Goal: Check status: Check status

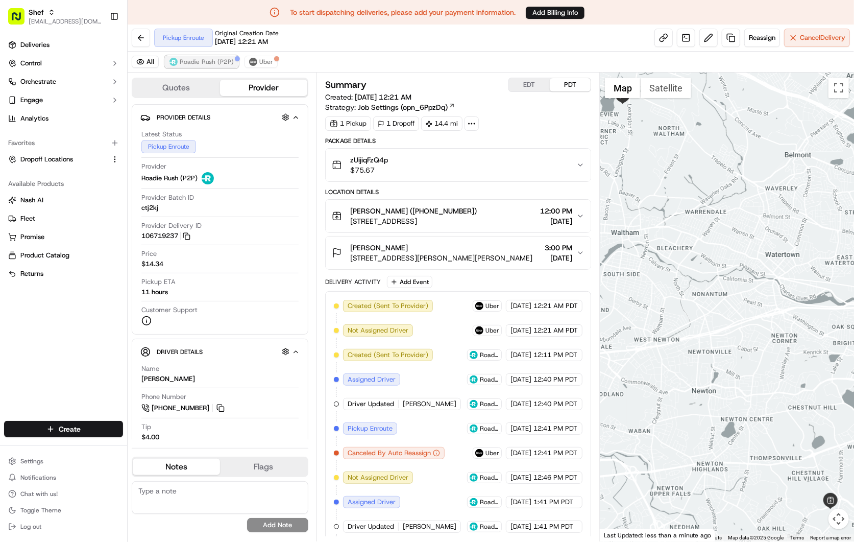
click at [205, 62] on span "Roadie Rush (P2P)" at bounding box center [207, 62] width 54 height 8
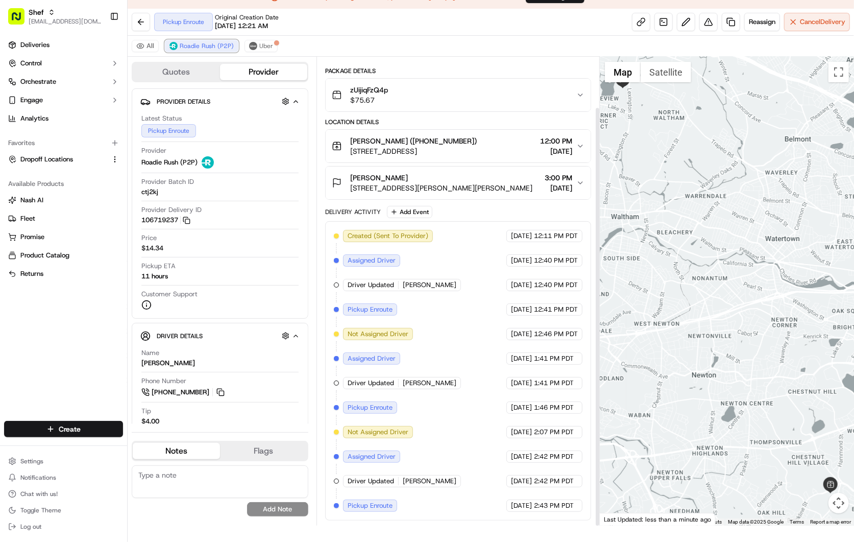
scroll to position [24, 0]
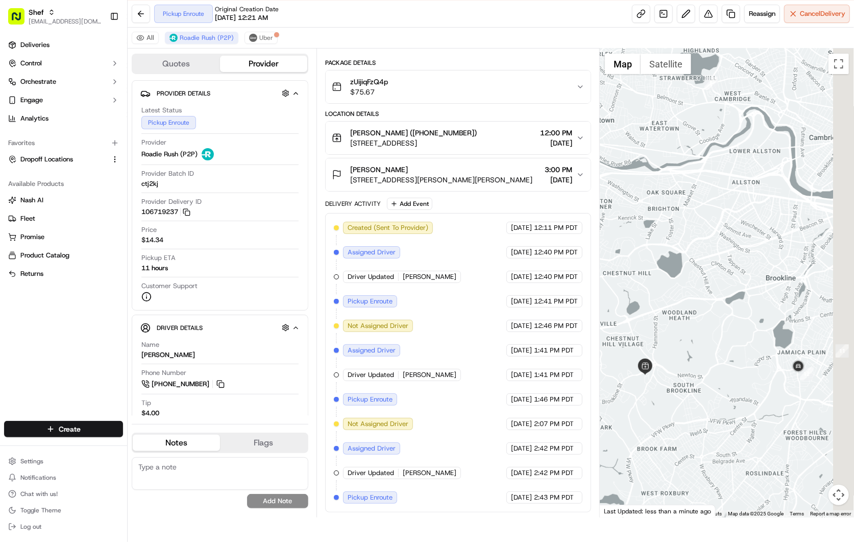
drag, startPoint x: 812, startPoint y: 420, endPoint x: 683, endPoint y: 366, distance: 139.3
click at [683, 366] on div at bounding box center [727, 282] width 254 height 469
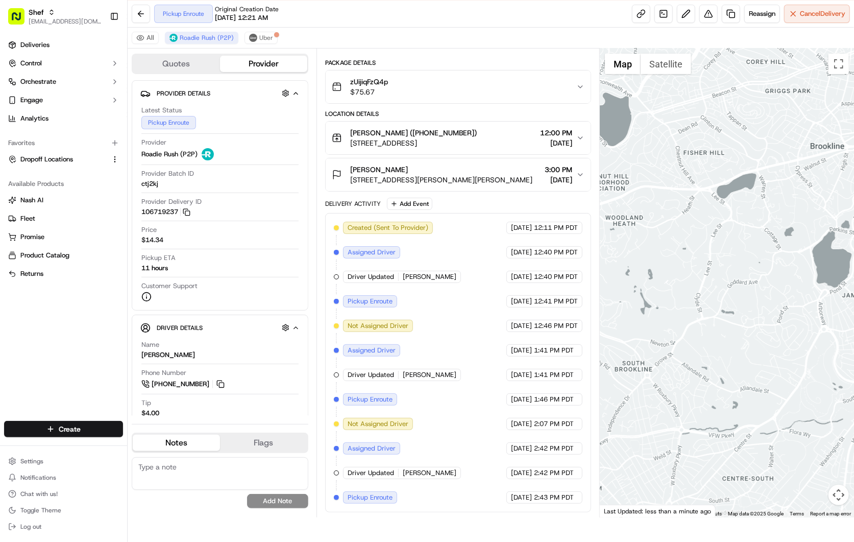
drag, startPoint x: 774, startPoint y: 395, endPoint x: 800, endPoint y: 381, distance: 29.2
click at [800, 381] on div at bounding box center [727, 282] width 254 height 469
click at [218, 385] on button at bounding box center [220, 383] width 11 height 11
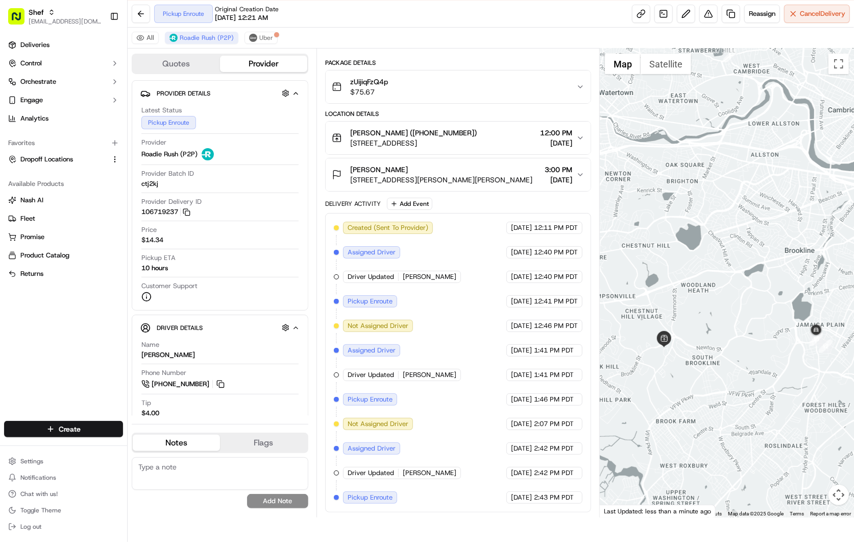
drag, startPoint x: 705, startPoint y: 380, endPoint x: 761, endPoint y: 356, distance: 61.1
click at [761, 356] on div at bounding box center [727, 282] width 254 height 469
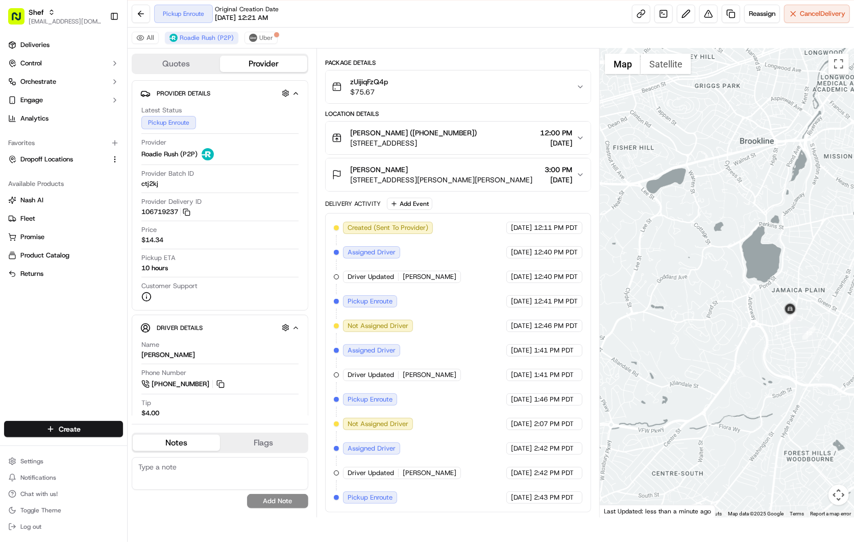
drag, startPoint x: 804, startPoint y: 343, endPoint x: 741, endPoint y: 337, distance: 63.1
click at [741, 337] on div at bounding box center [727, 282] width 254 height 469
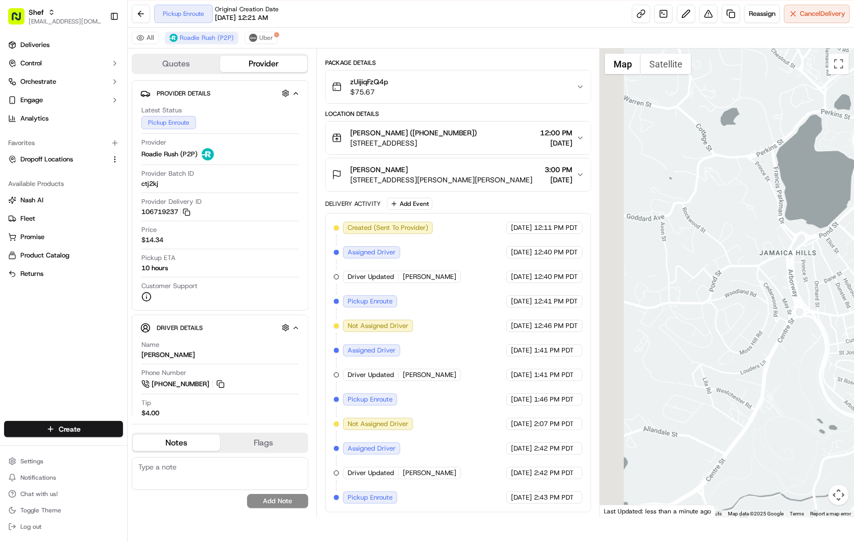
drag, startPoint x: 723, startPoint y: 338, endPoint x: 757, endPoint y: 340, distance: 33.7
click at [757, 340] on div at bounding box center [727, 282] width 254 height 469
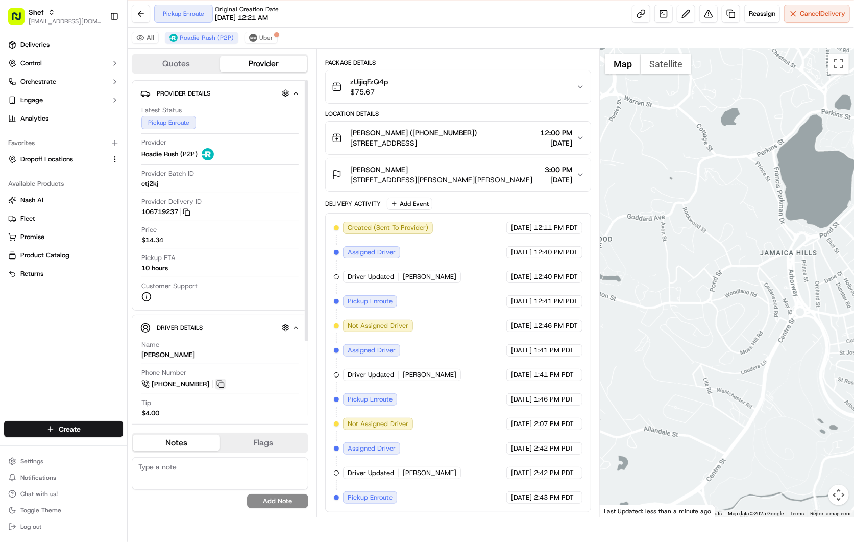
click at [221, 382] on button at bounding box center [220, 383] width 11 height 11
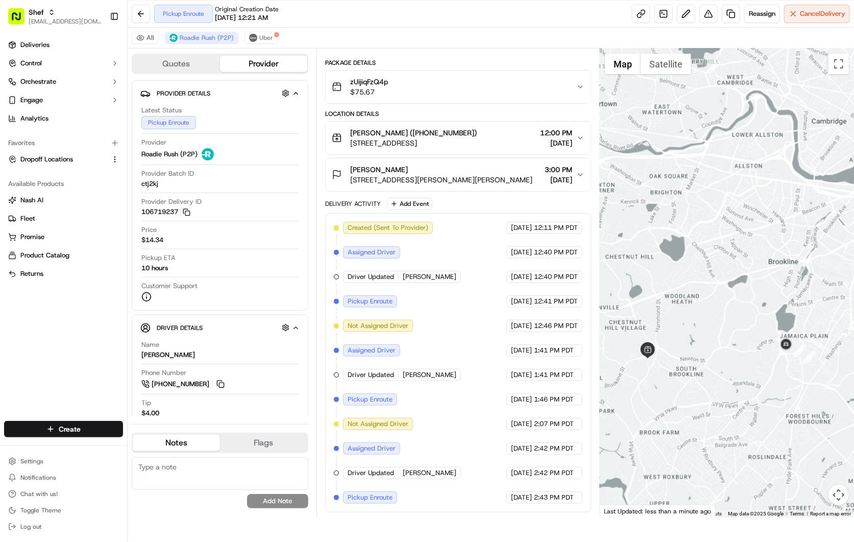
drag, startPoint x: 743, startPoint y: 370, endPoint x: 770, endPoint y: 365, distance: 27.4
click at [759, 369] on div at bounding box center [727, 282] width 254 height 469
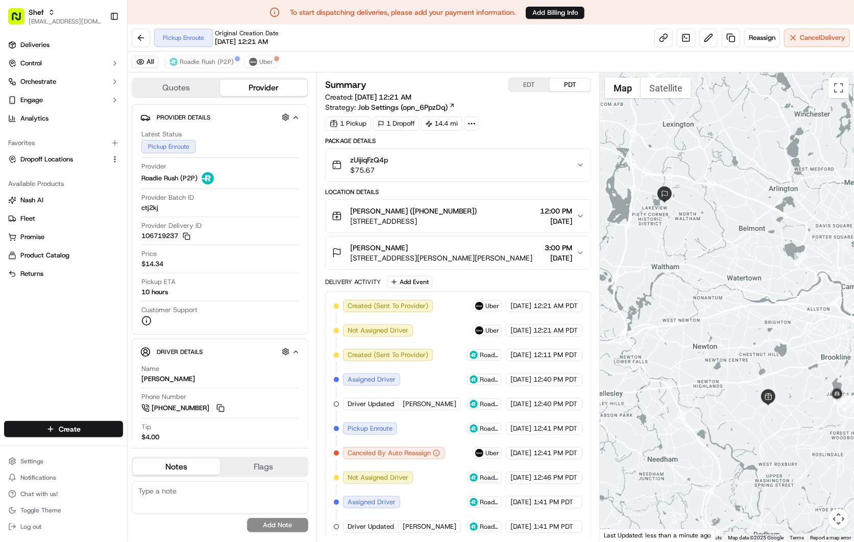
drag, startPoint x: 772, startPoint y: 455, endPoint x: 735, endPoint y: 408, distance: 59.2
click at [735, 408] on div at bounding box center [727, 306] width 254 height 469
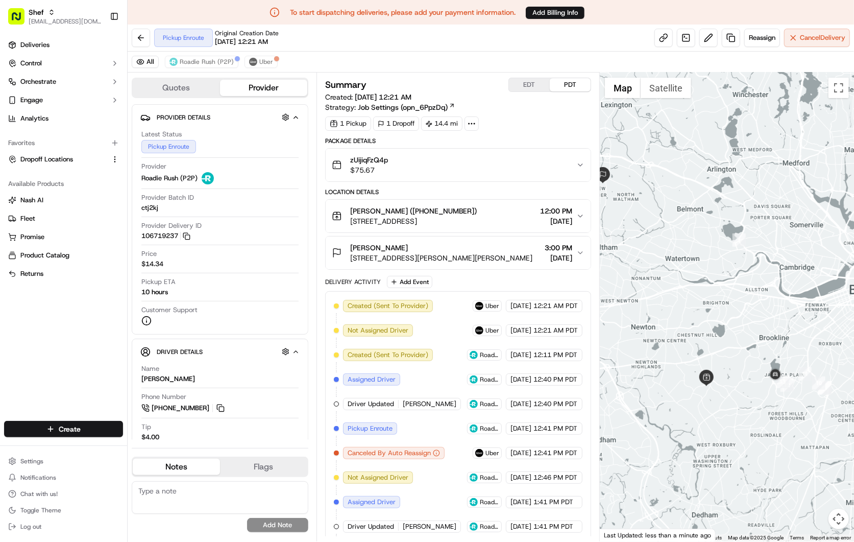
drag, startPoint x: 778, startPoint y: 413, endPoint x: 705, endPoint y: 391, distance: 75.9
click at [705, 391] on div at bounding box center [727, 306] width 254 height 469
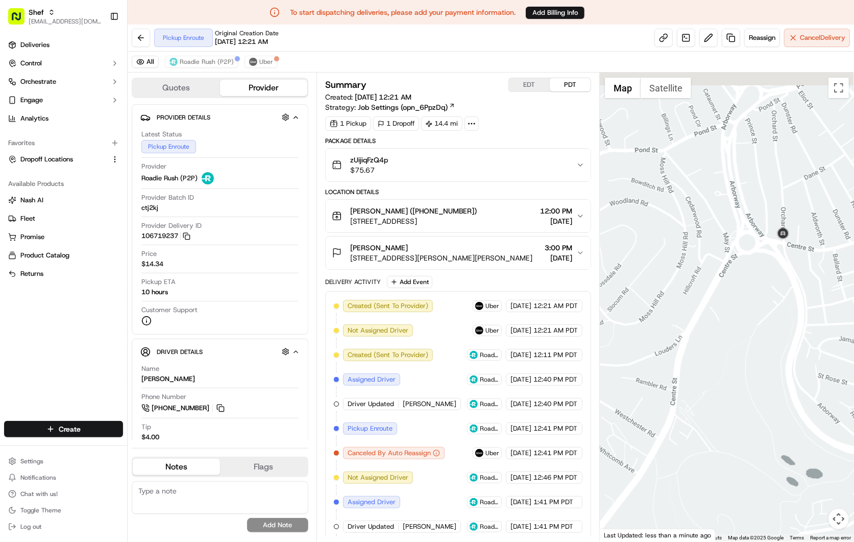
drag, startPoint x: 775, startPoint y: 313, endPoint x: 711, endPoint y: 378, distance: 90.9
click at [711, 381] on div at bounding box center [727, 306] width 254 height 469
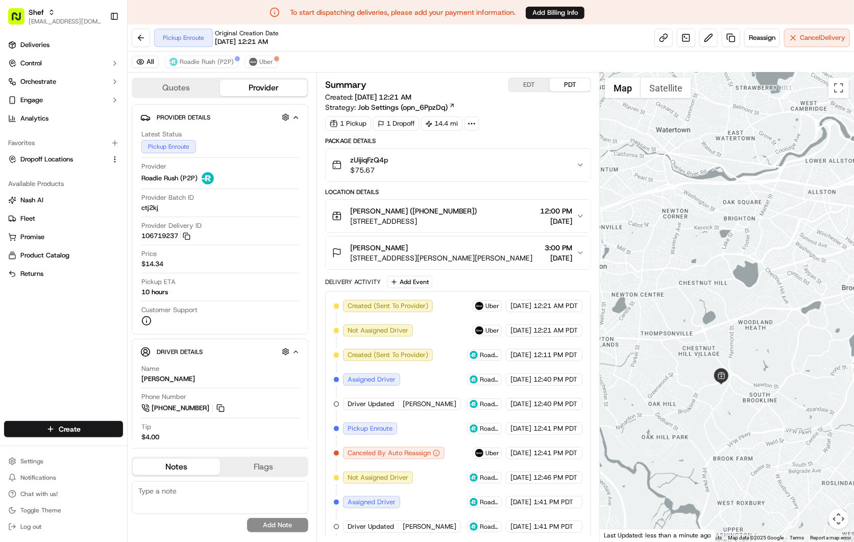
drag, startPoint x: 741, startPoint y: 451, endPoint x: 627, endPoint y: 320, distance: 173.3
click at [627, 320] on div at bounding box center [727, 306] width 254 height 469
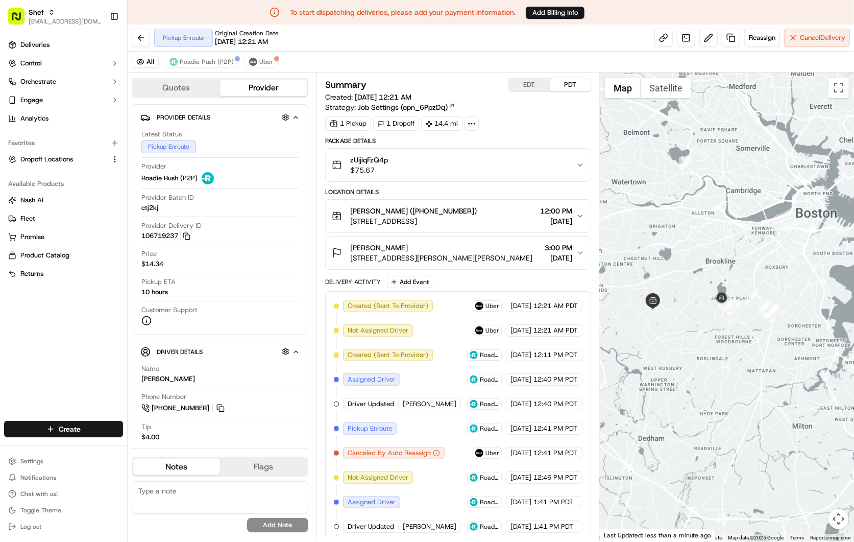
drag, startPoint x: 739, startPoint y: 401, endPoint x: 711, endPoint y: 373, distance: 39.0
click at [711, 373] on div at bounding box center [727, 306] width 254 height 469
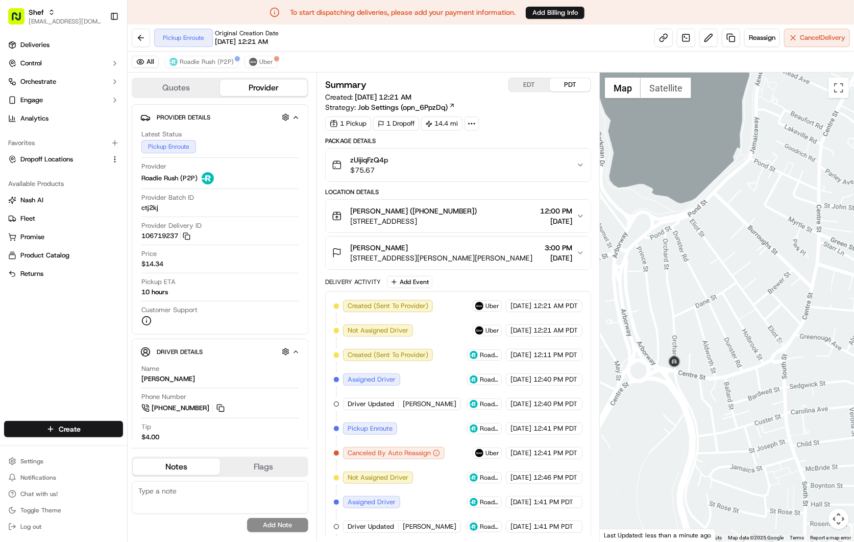
drag, startPoint x: 685, startPoint y: 379, endPoint x: 714, endPoint y: 358, distance: 34.7
click at [714, 358] on div at bounding box center [727, 306] width 254 height 469
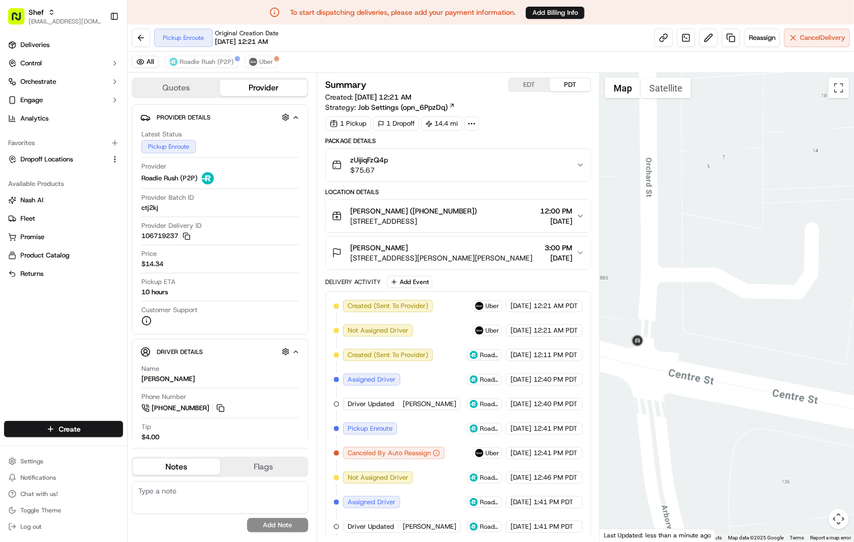
drag, startPoint x: 647, startPoint y: 359, endPoint x: 718, endPoint y: 359, distance: 70.9
click at [718, 359] on div at bounding box center [727, 306] width 254 height 469
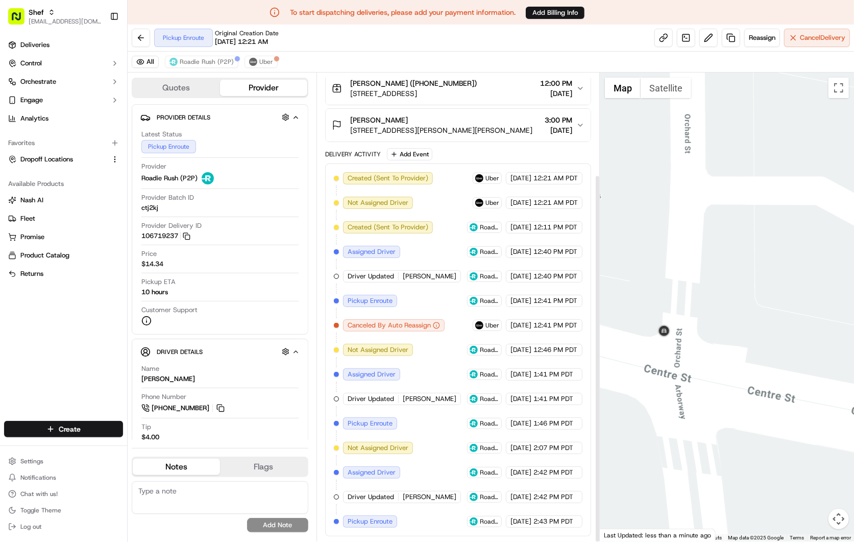
scroll to position [24, 0]
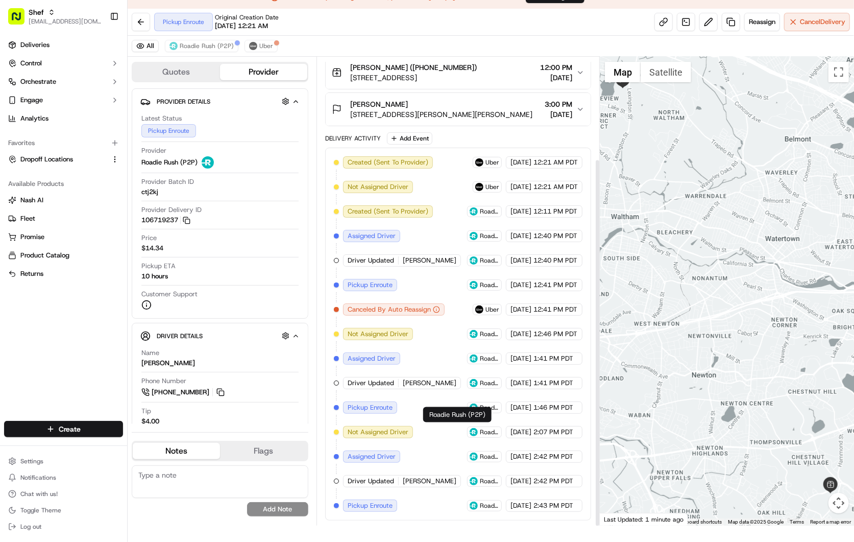
scroll to position [24, 0]
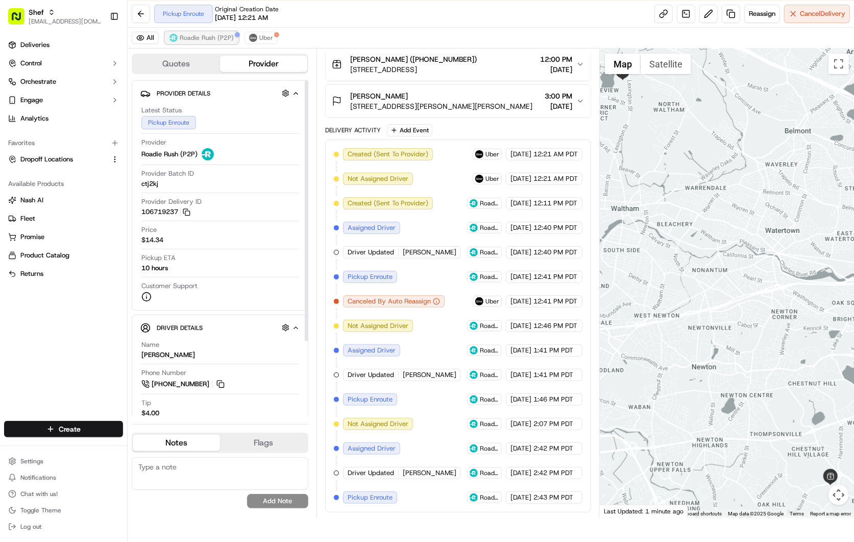
click at [197, 37] on span "Roadie Rush (P2P)" at bounding box center [207, 38] width 54 height 8
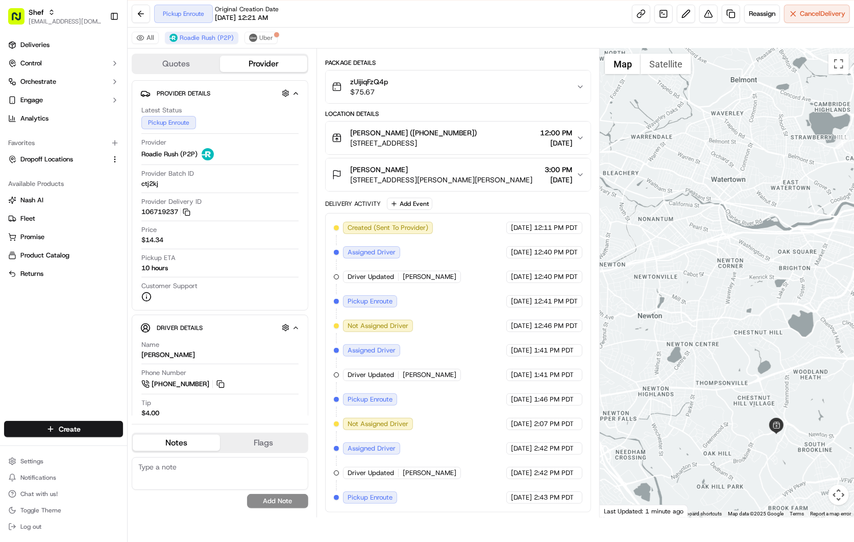
drag, startPoint x: 791, startPoint y: 462, endPoint x: 677, endPoint y: 333, distance: 171.7
click at [677, 333] on div at bounding box center [727, 282] width 254 height 469
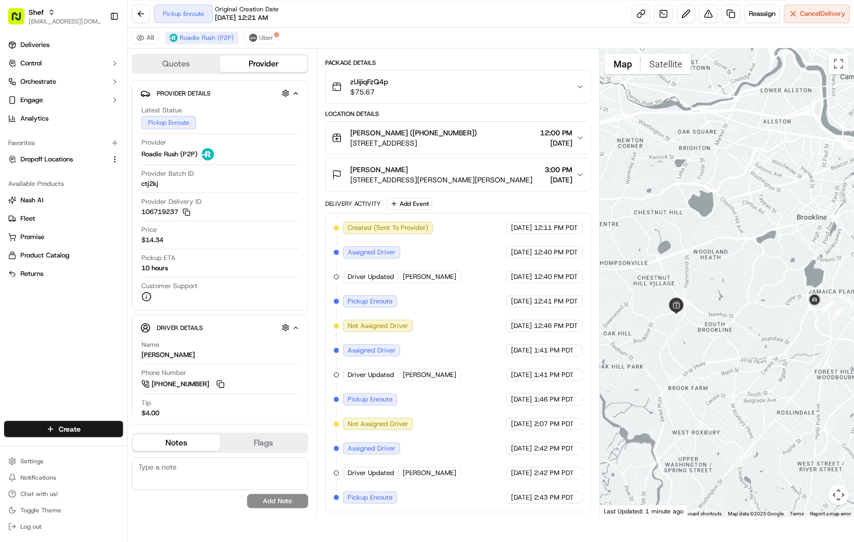
drag, startPoint x: 739, startPoint y: 380, endPoint x: 713, endPoint y: 375, distance: 26.6
click at [713, 375] on div at bounding box center [727, 282] width 254 height 469
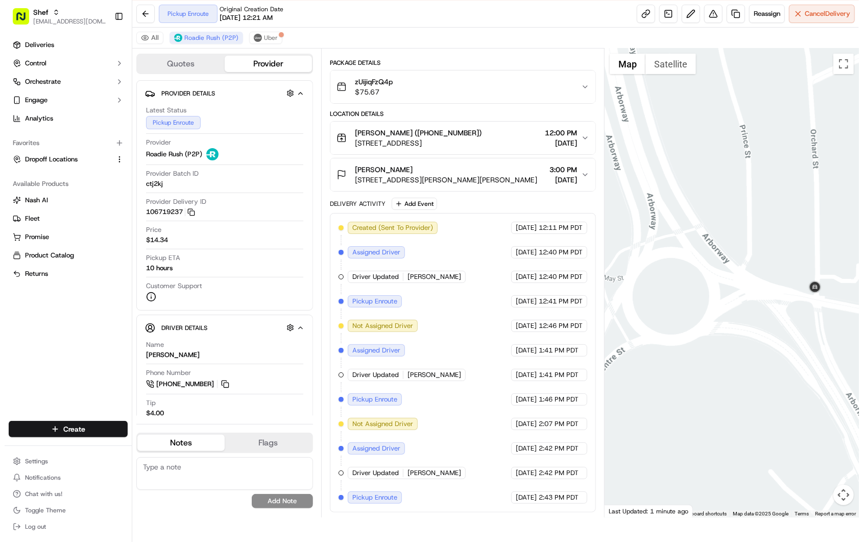
scroll to position [0, 0]
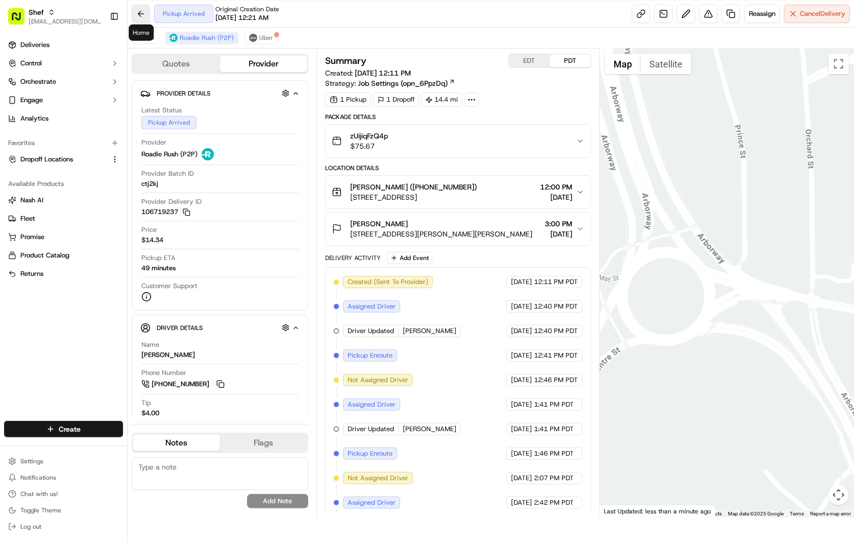
click at [144, 14] on button at bounding box center [141, 14] width 18 height 18
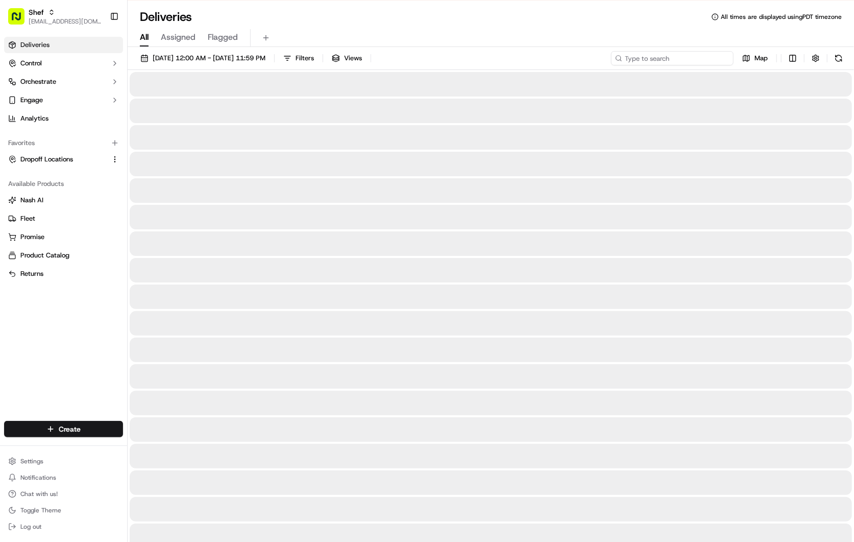
click at [693, 58] on input at bounding box center [672, 58] width 122 height 14
paste input "FwrjMQQ43JF"
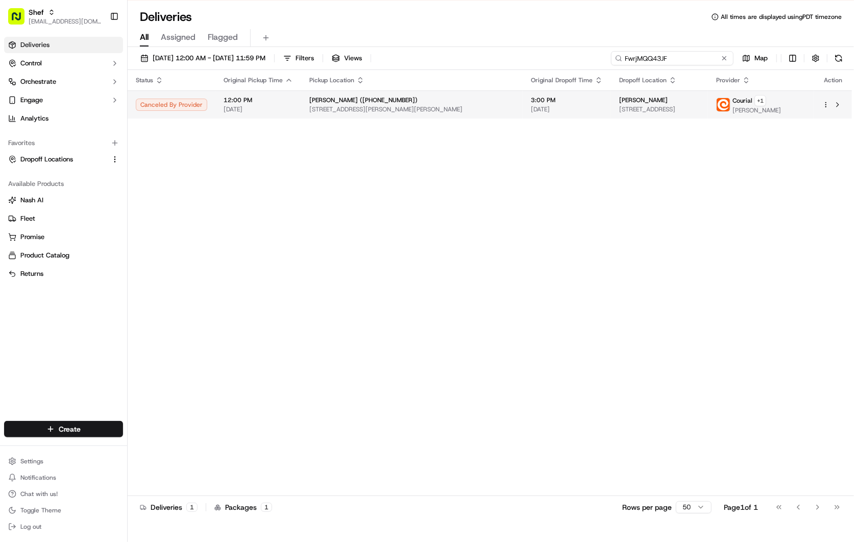
type input "FwrjMQQ43JF"
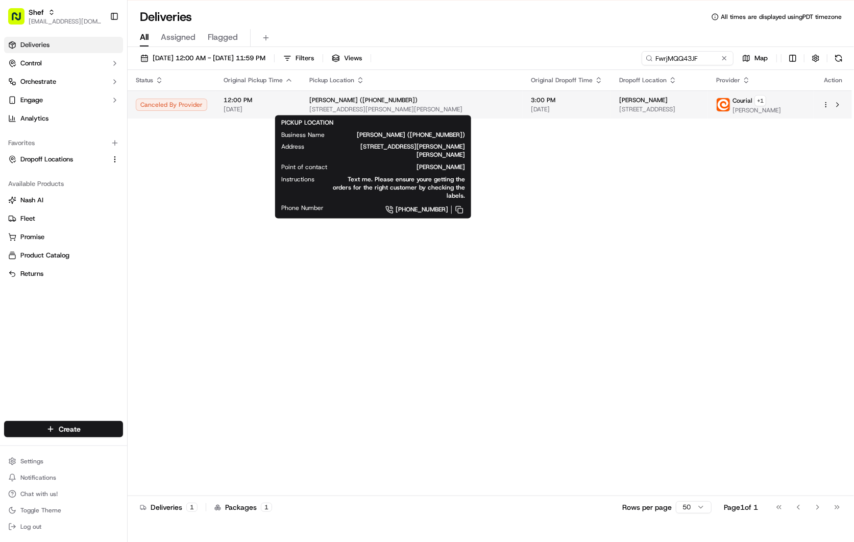
click at [417, 106] on span "[STREET_ADDRESS][PERSON_NAME][PERSON_NAME]" at bounding box center [411, 109] width 205 height 8
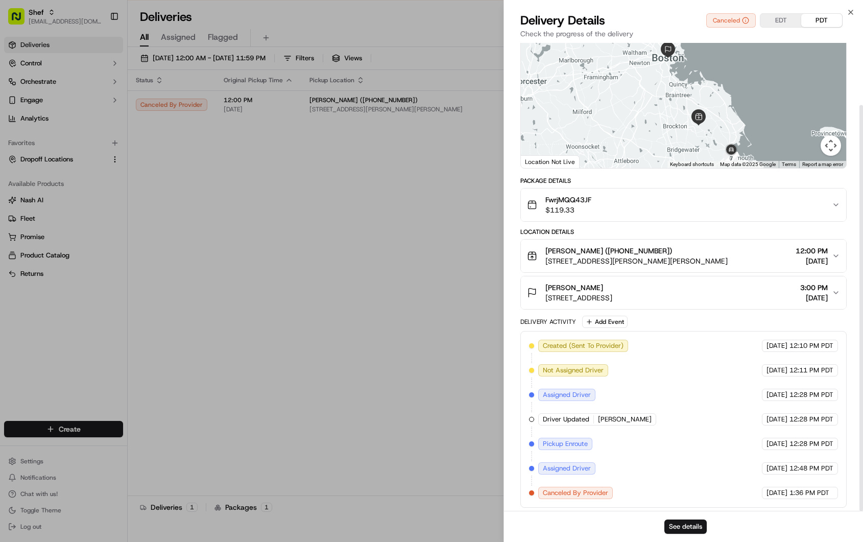
scroll to position [71, 0]
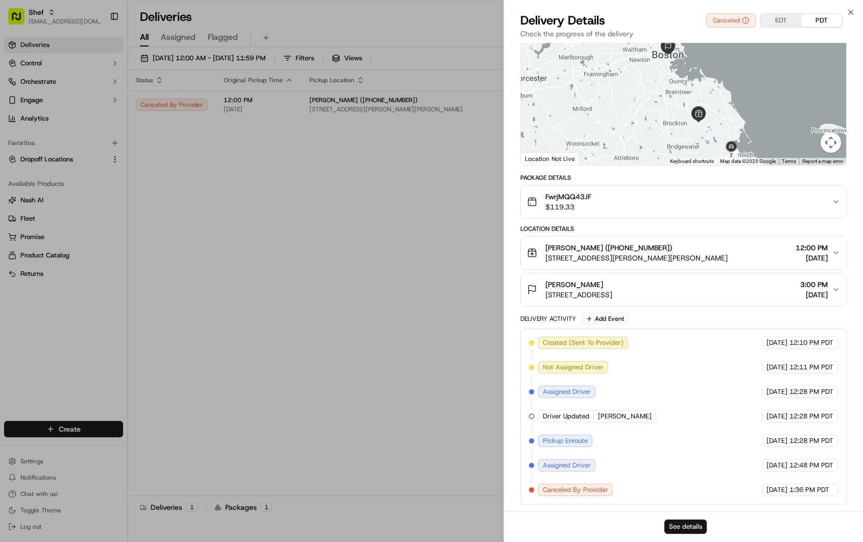
click at [685, 529] on button "See details" at bounding box center [685, 526] width 42 height 14
